Goal: Task Accomplishment & Management: Use online tool/utility

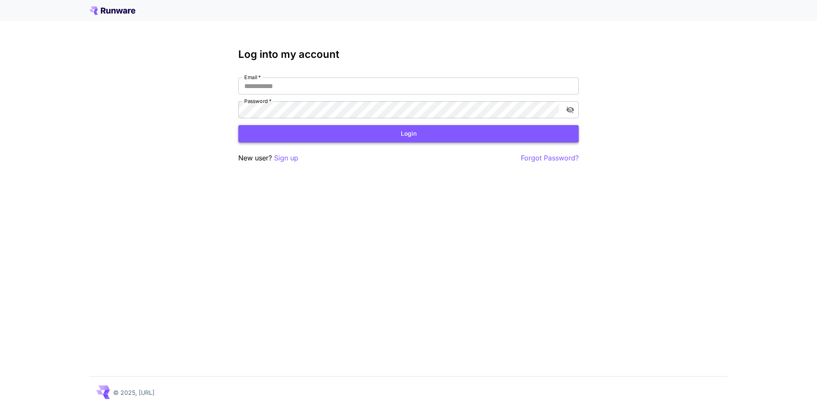
type input "**********"
click at [437, 134] on button "Login" at bounding box center [408, 133] width 340 height 17
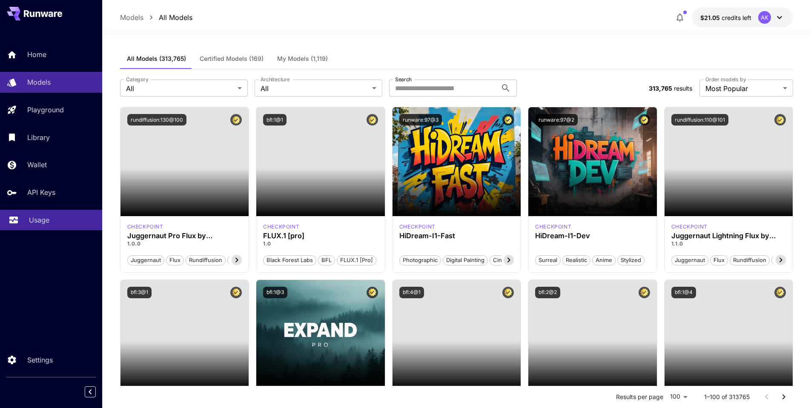
click at [32, 218] on p "Usage" at bounding box center [39, 220] width 20 height 10
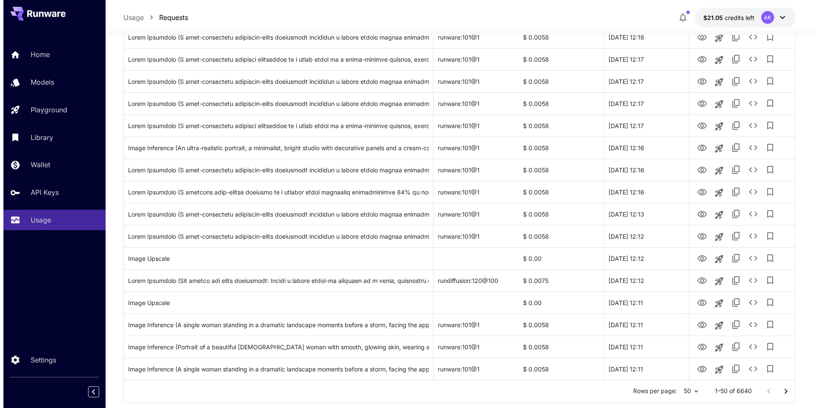
scroll to position [914, 0]
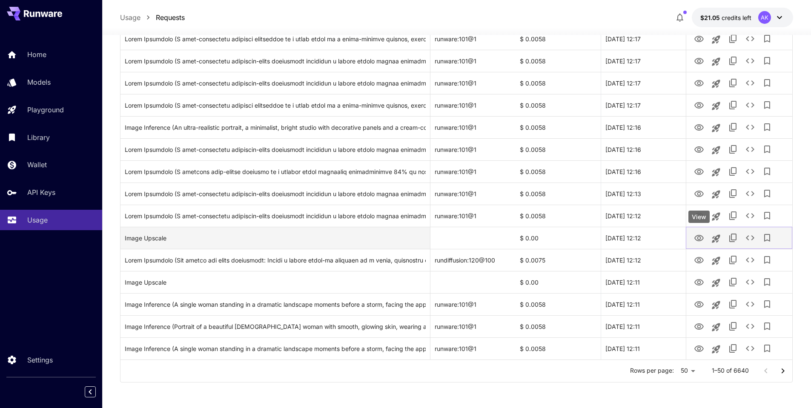
click at [698, 237] on icon "View" at bounding box center [699, 238] width 10 height 10
click at [749, 238] on icon "See details" at bounding box center [750, 238] width 10 height 10
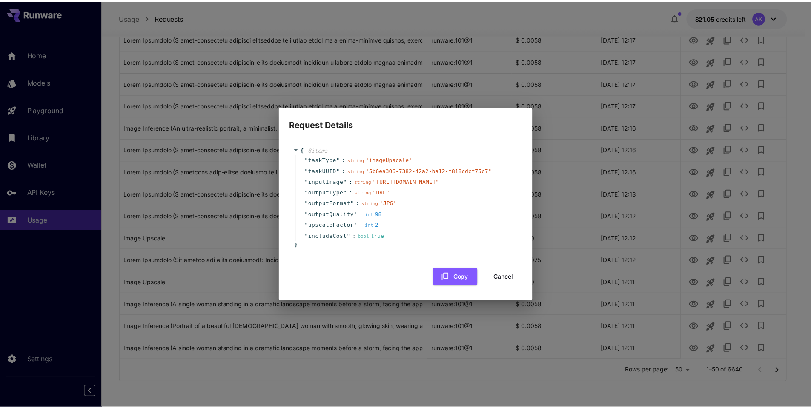
scroll to position [0, 28]
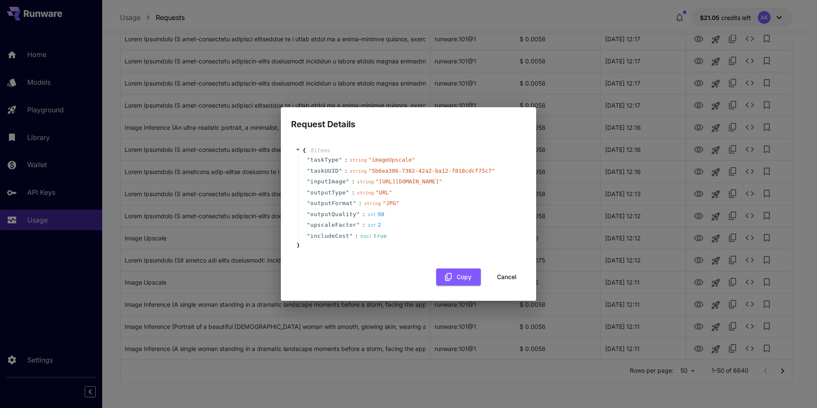
drag, startPoint x: 328, startPoint y: 183, endPoint x: 531, endPoint y: 184, distance: 203.0
click at [443, 184] on span "" [URL][DOMAIN_NAME] "" at bounding box center [409, 181] width 67 height 6
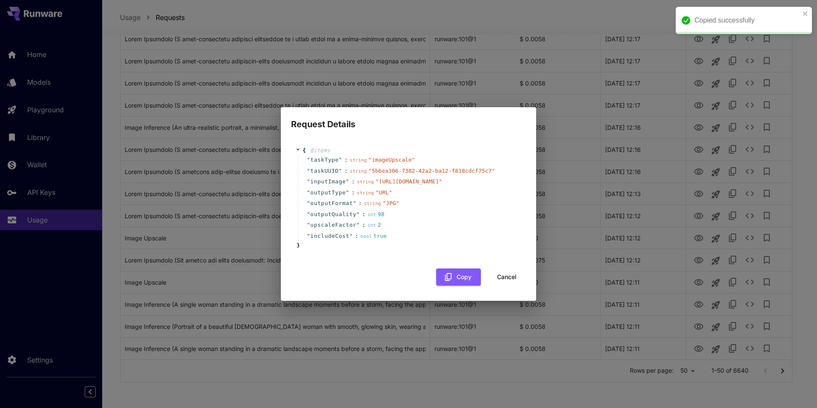
copy span "[URL][DOMAIN_NAME]"
click at [488, 279] on button "Cancel" at bounding box center [507, 277] width 38 height 17
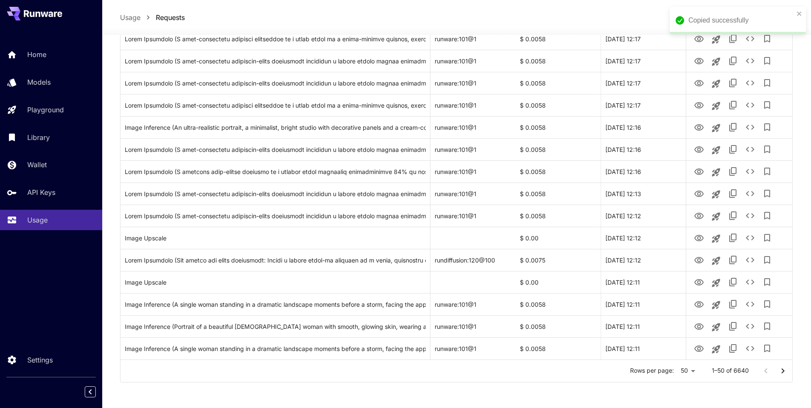
click at [781, 372] on icon "Go to next page" at bounding box center [783, 371] width 10 height 10
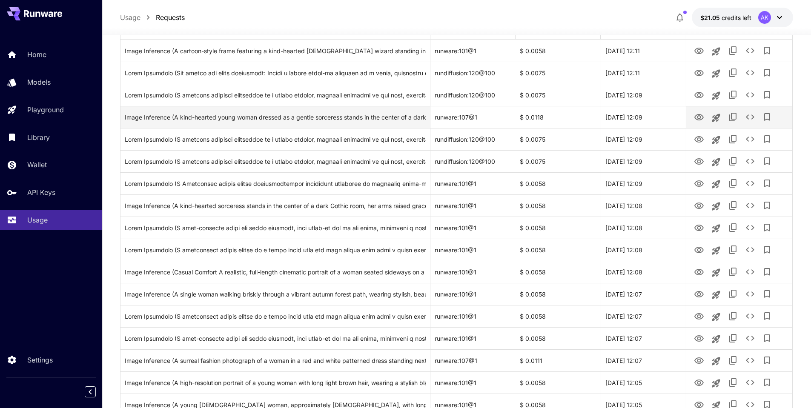
scroll to position [298, 0]
